Goal: Transaction & Acquisition: Purchase product/service

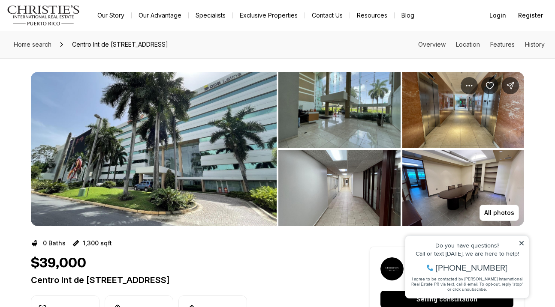
click at [440, 186] on img "View image gallery" at bounding box center [463, 188] width 122 height 76
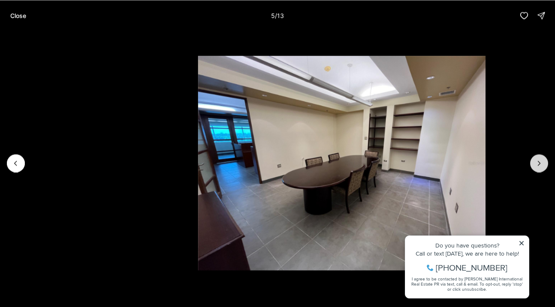
click at [540, 160] on icon "Next slide" at bounding box center [539, 163] width 9 height 9
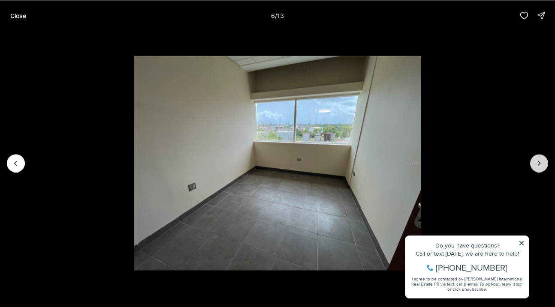
click at [540, 160] on icon "Next slide" at bounding box center [539, 163] width 9 height 9
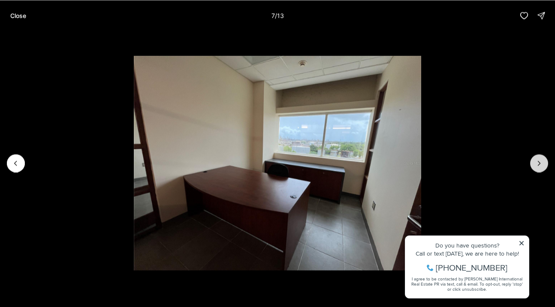
click at [540, 160] on icon "Next slide" at bounding box center [539, 163] width 9 height 9
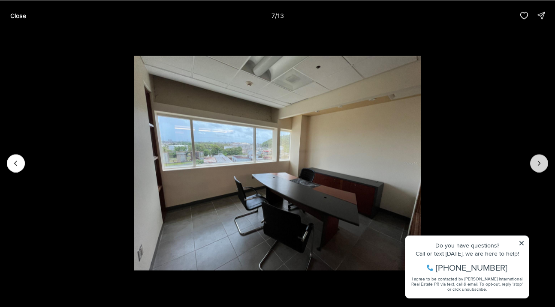
click at [540, 160] on icon "Next slide" at bounding box center [539, 163] width 9 height 9
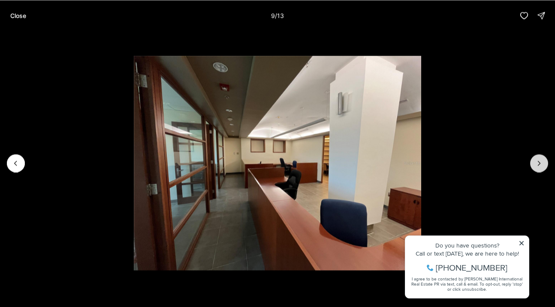
click at [540, 160] on icon "Next slide" at bounding box center [539, 163] width 9 height 9
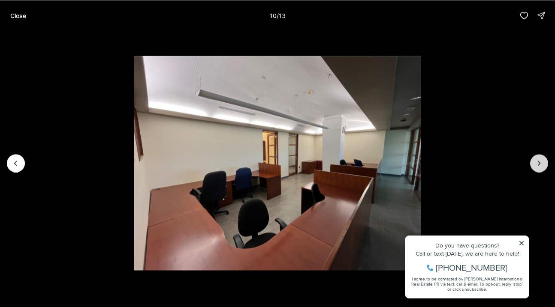
click at [540, 160] on icon "Next slide" at bounding box center [539, 163] width 9 height 9
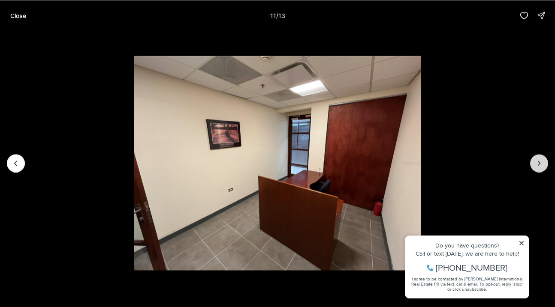
click at [540, 160] on icon "Next slide" at bounding box center [539, 163] width 9 height 9
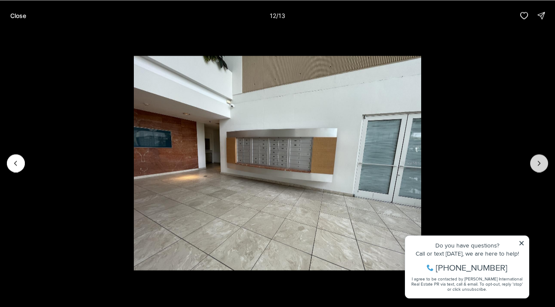
click at [540, 160] on icon "Next slide" at bounding box center [539, 163] width 9 height 9
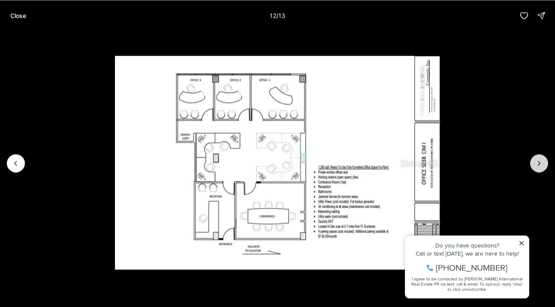
click at [540, 160] on div at bounding box center [539, 163] width 18 height 18
click at [534, 162] on div at bounding box center [539, 163] width 18 height 18
click at [21, 17] on p "Close" at bounding box center [18, 15] width 16 height 7
